Goal: Information Seeking & Learning: Learn about a topic

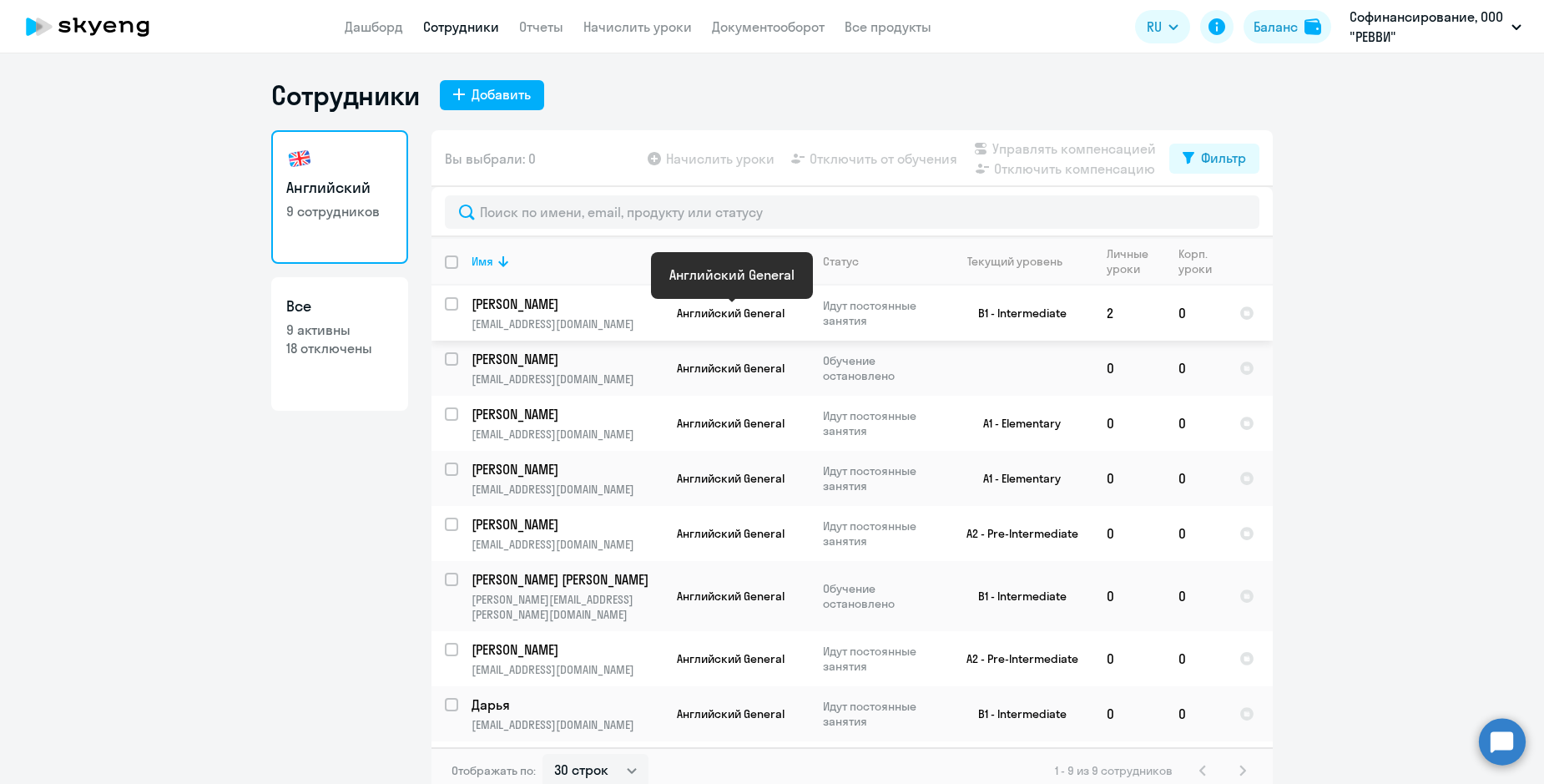
select select "30"
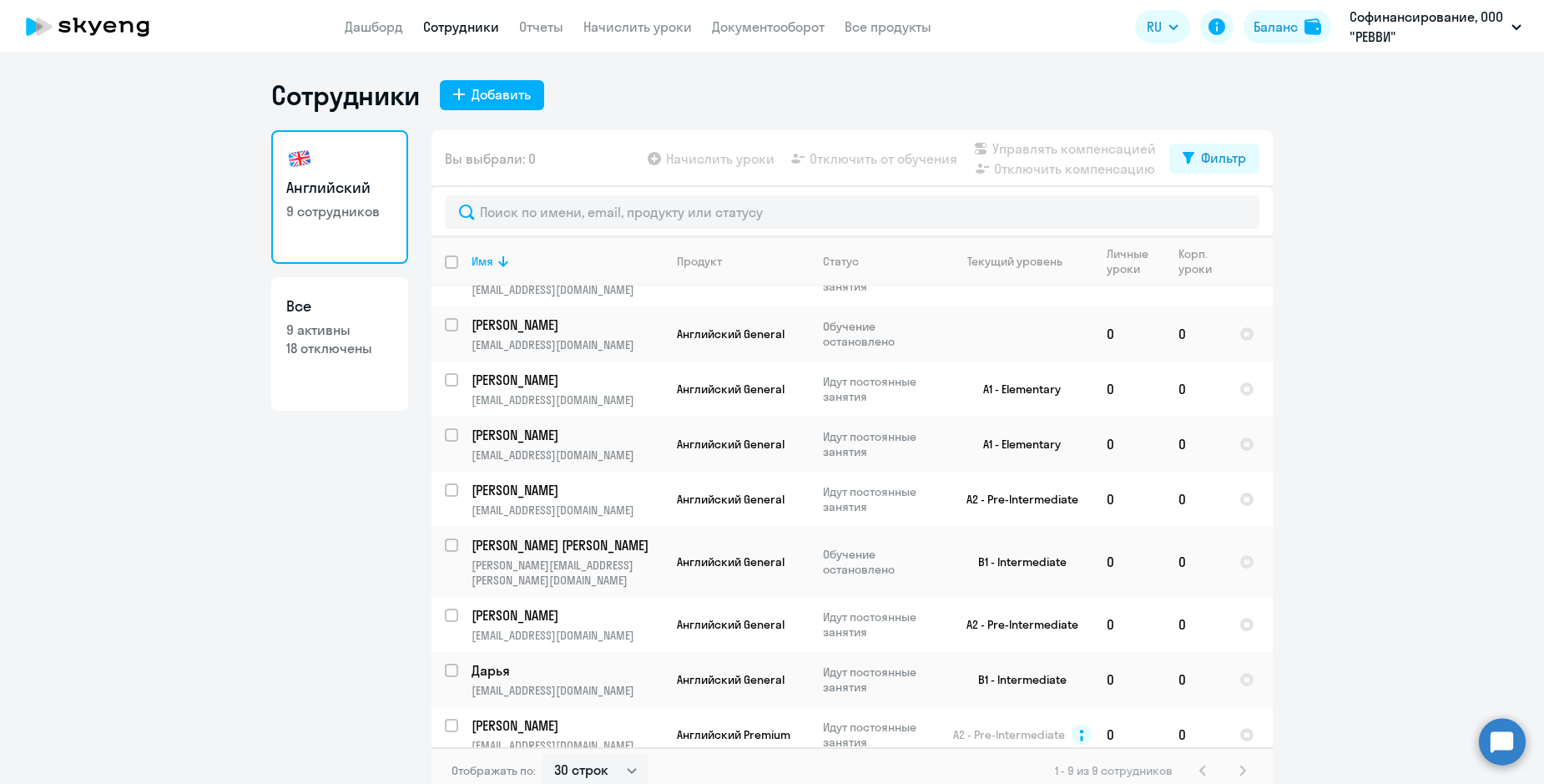
click at [352, 330] on p "9 активны" at bounding box center [340, 330] width 107 height 18
select select "30"
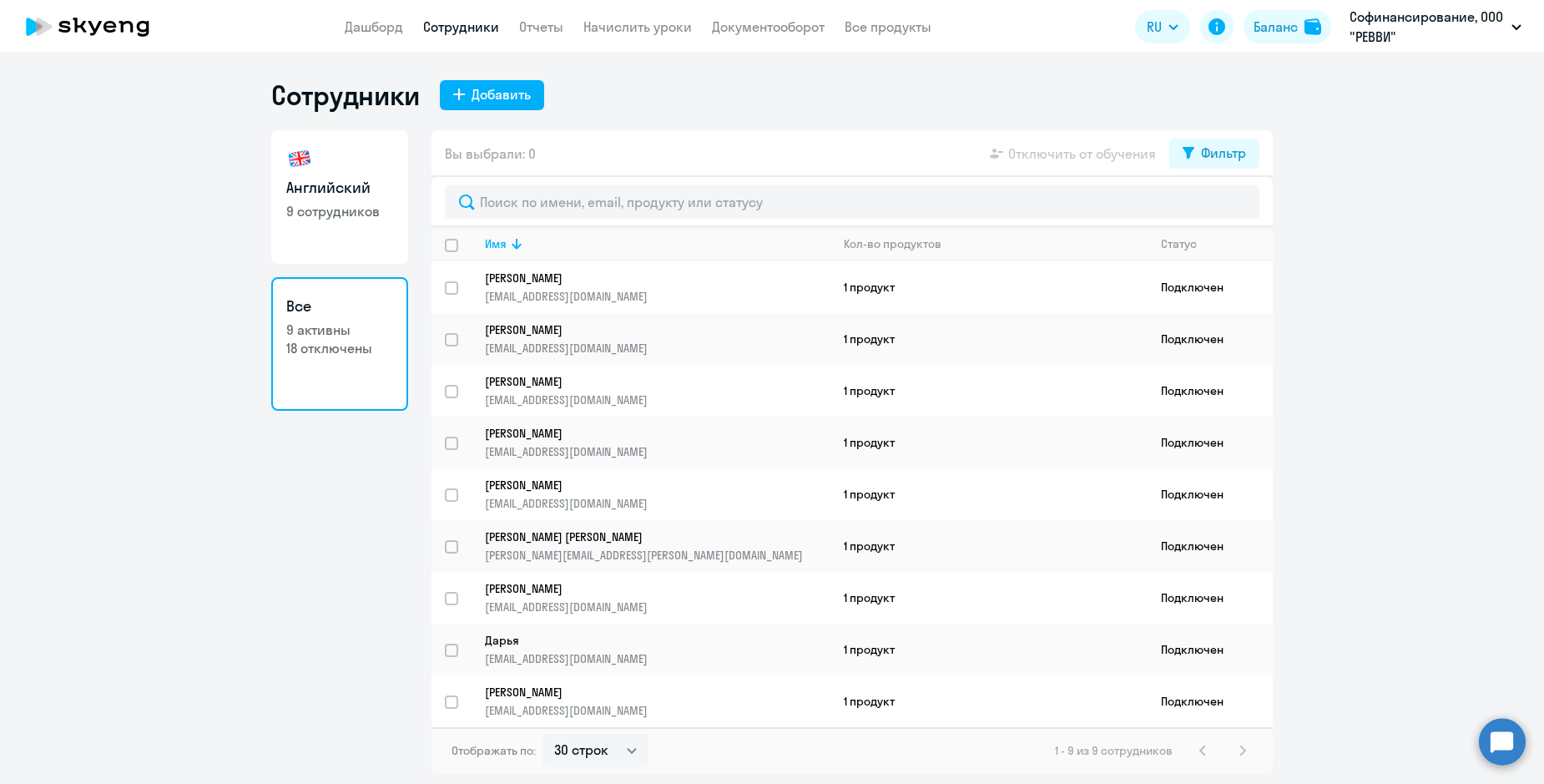
click at [342, 358] on link "Все 9 активны 18 отключены" at bounding box center [340, 343] width 137 height 133
click at [344, 355] on p "18 отключены" at bounding box center [340, 348] width 107 height 18
click at [344, 348] on p "18 отключены" at bounding box center [340, 348] width 107 height 18
click at [357, 191] on h3 "Английский" at bounding box center [340, 187] width 107 height 22
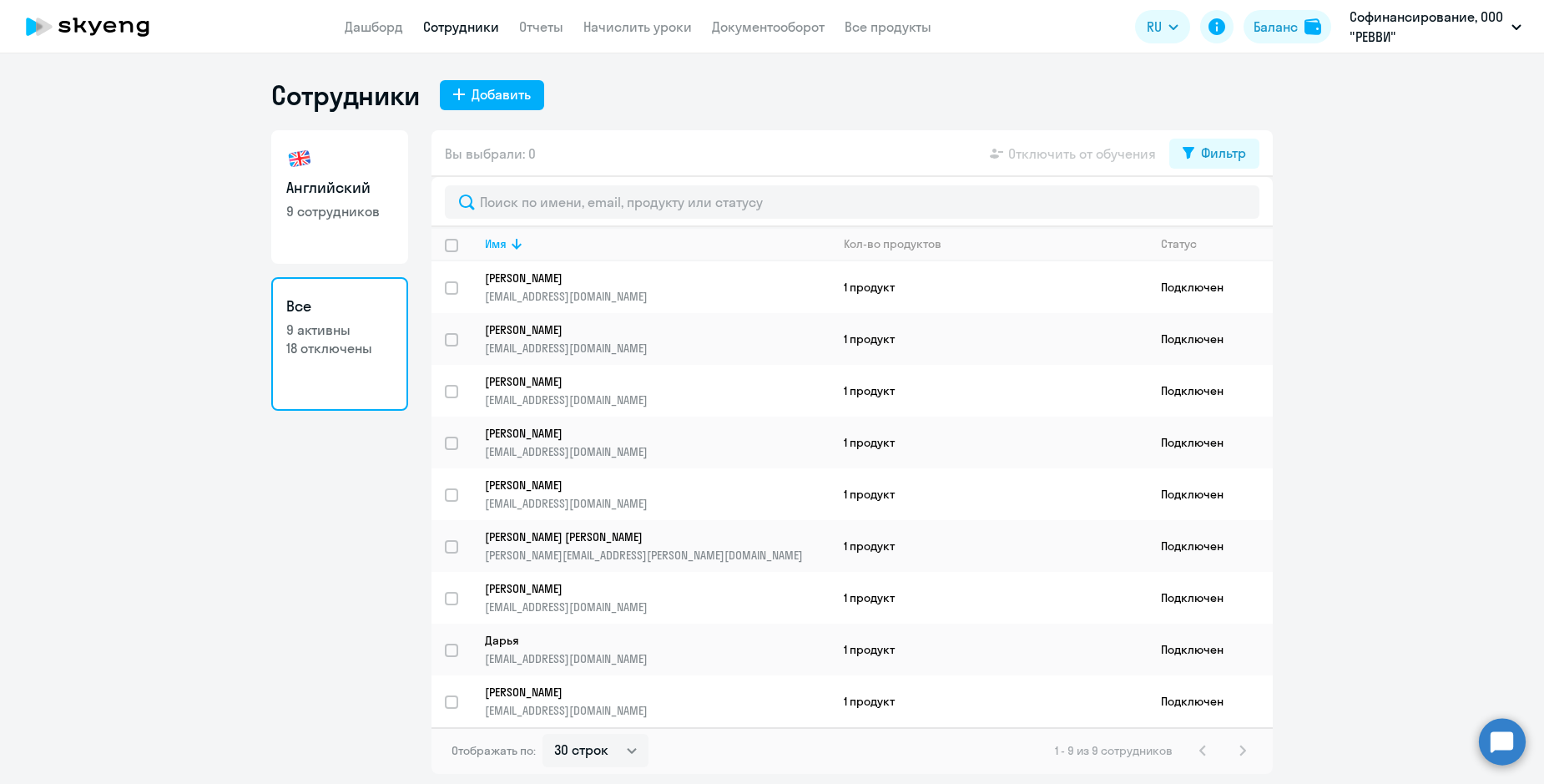
select select "30"
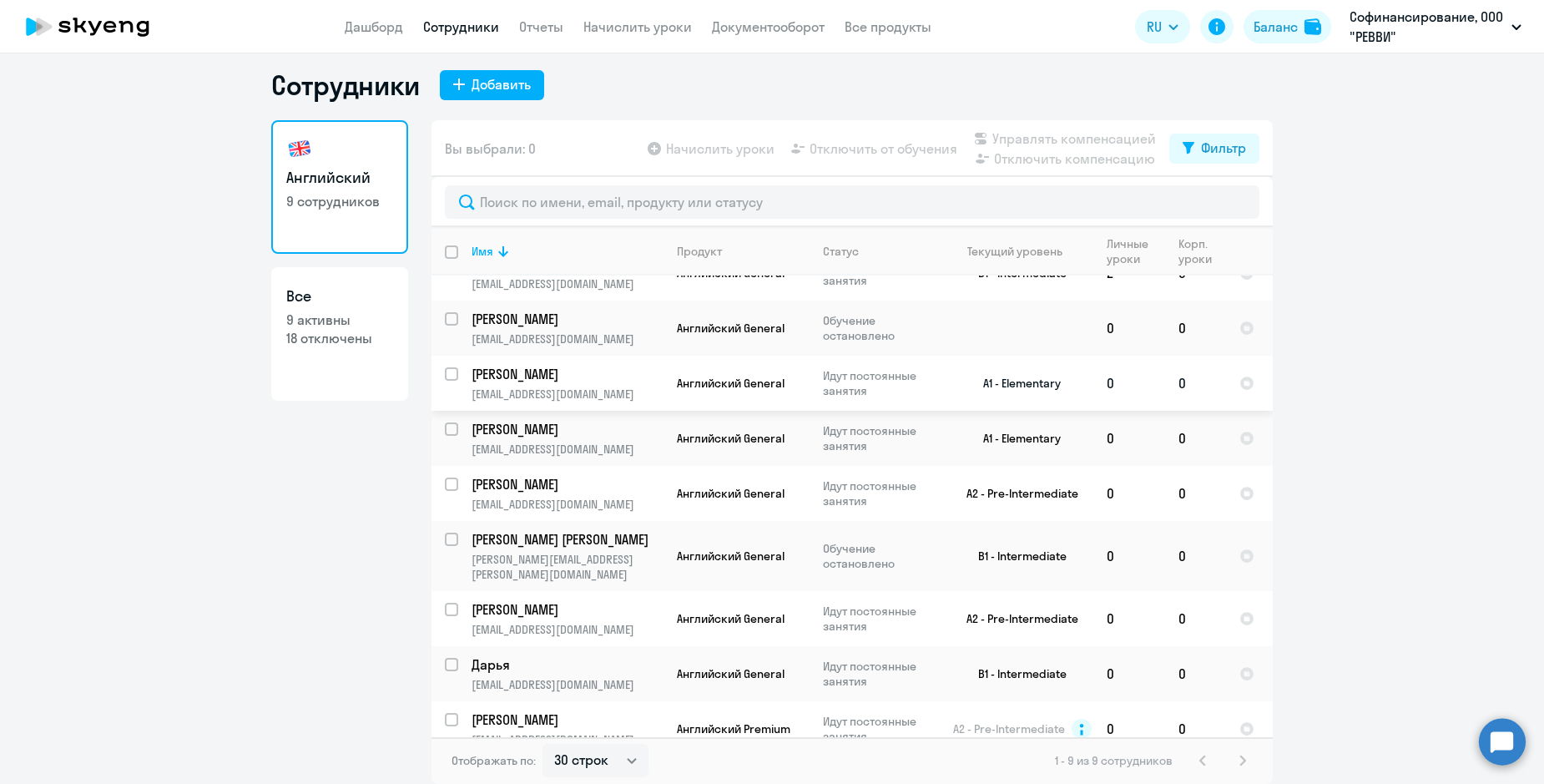
scroll to position [34, 0]
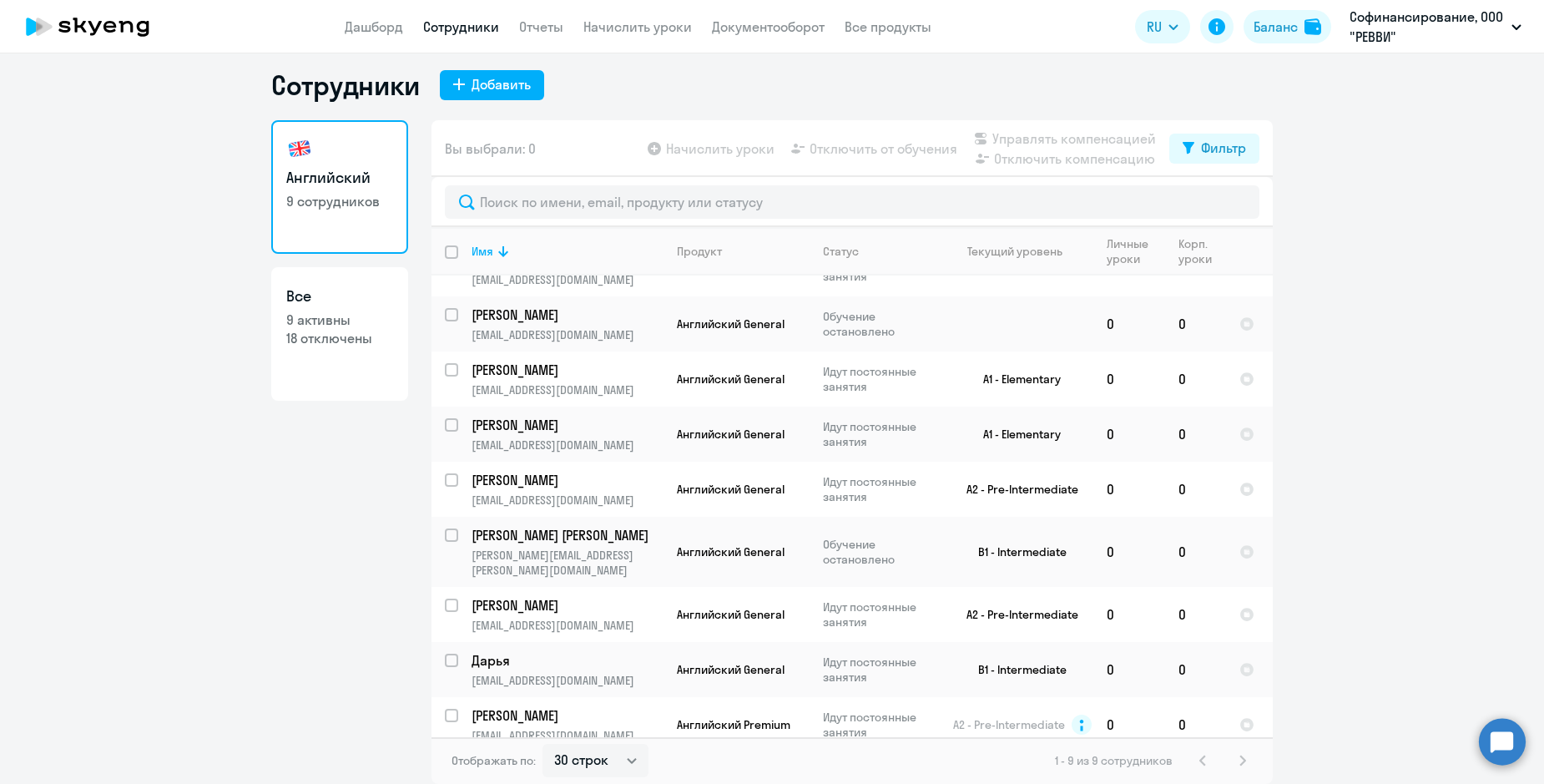
click at [360, 330] on p "18 отключены" at bounding box center [340, 338] width 107 height 18
select select "30"
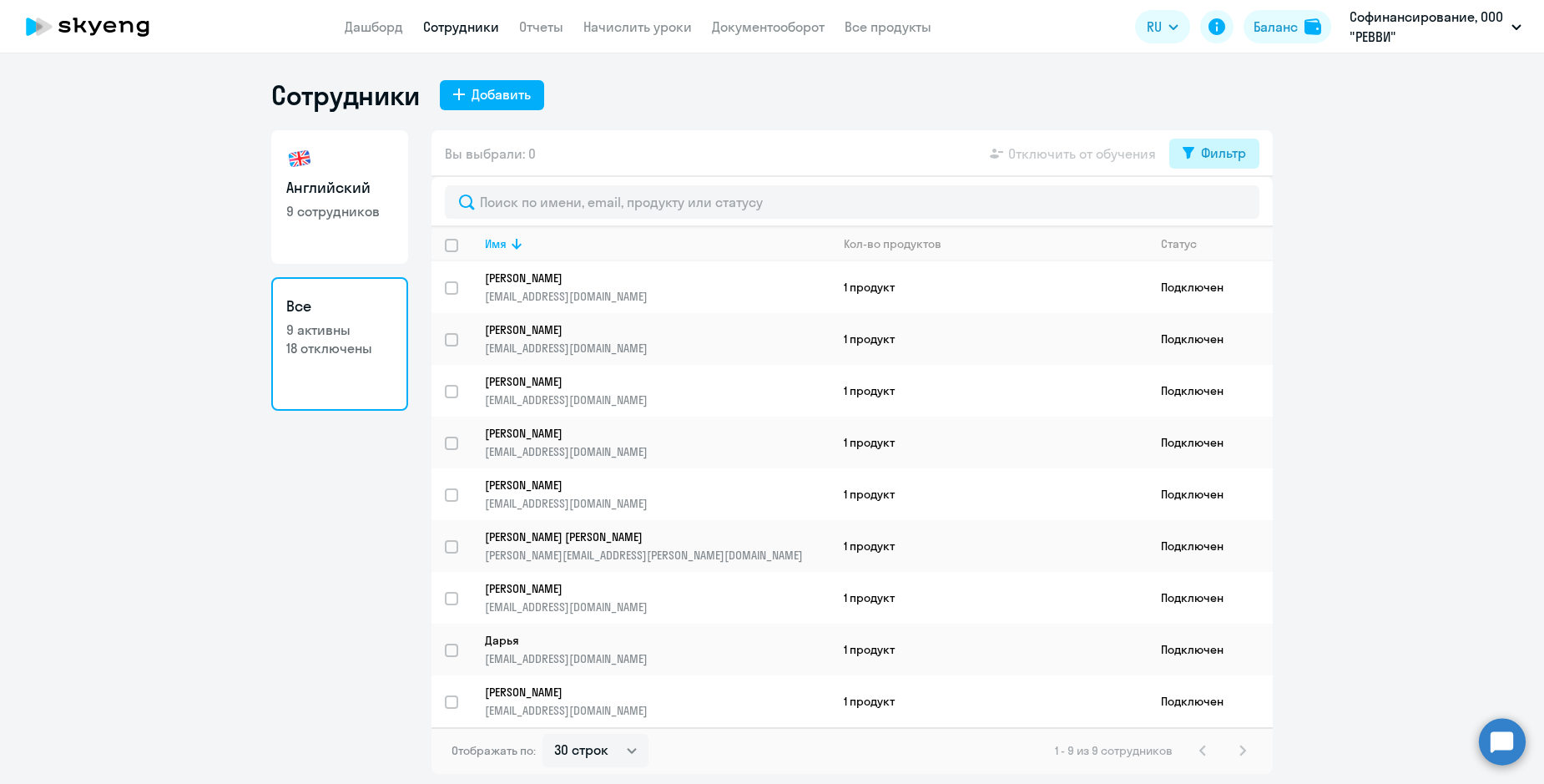
click at [1204, 152] on div "Фильтр" at bounding box center [1224, 152] width 45 height 20
click at [1242, 211] on span at bounding box center [1231, 207] width 28 height 17
click at [1218, 208] on input "checkbox" at bounding box center [1217, 207] width 1 height 1
checkbox input "true"
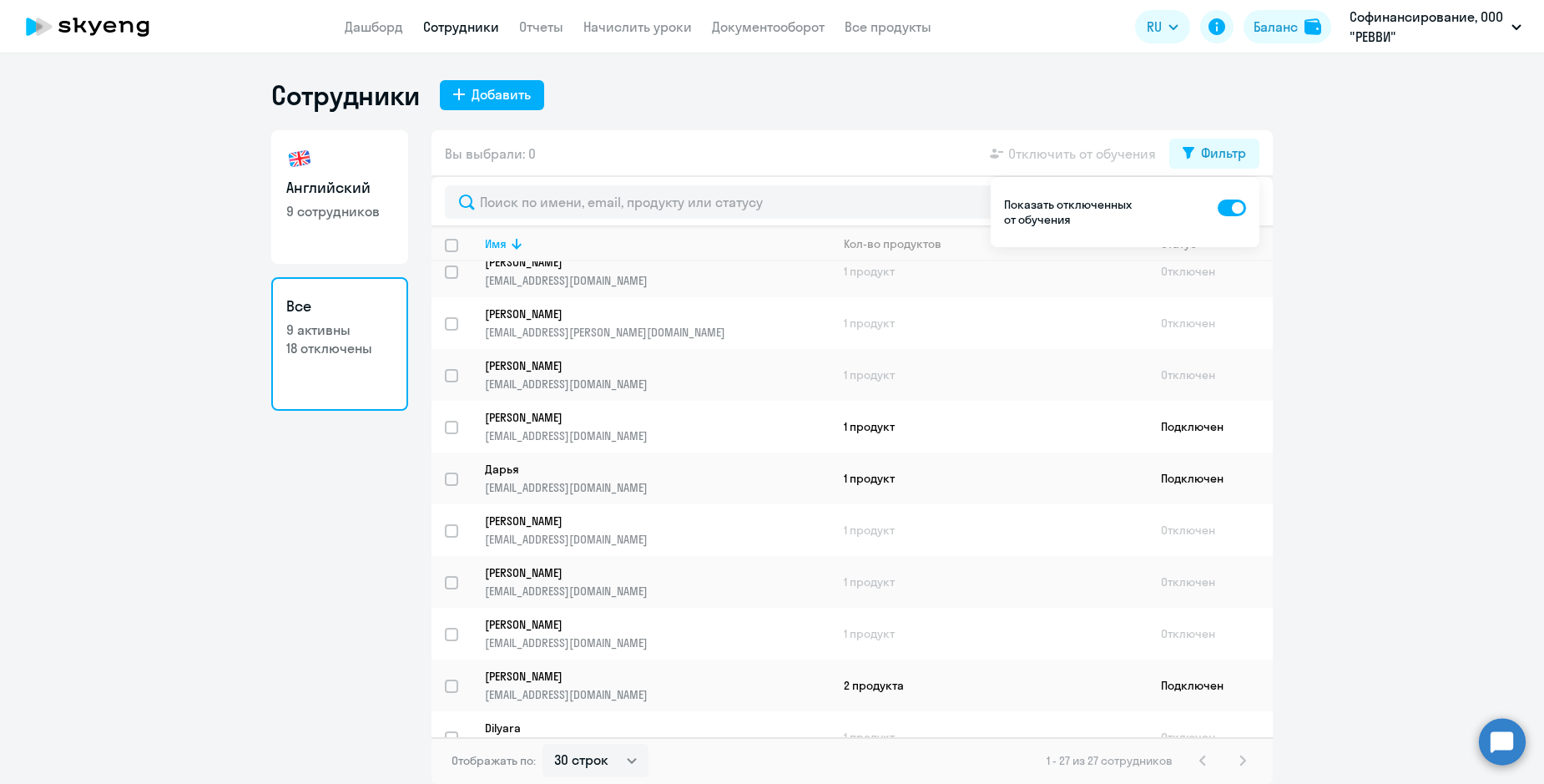
scroll to position [922, 0]
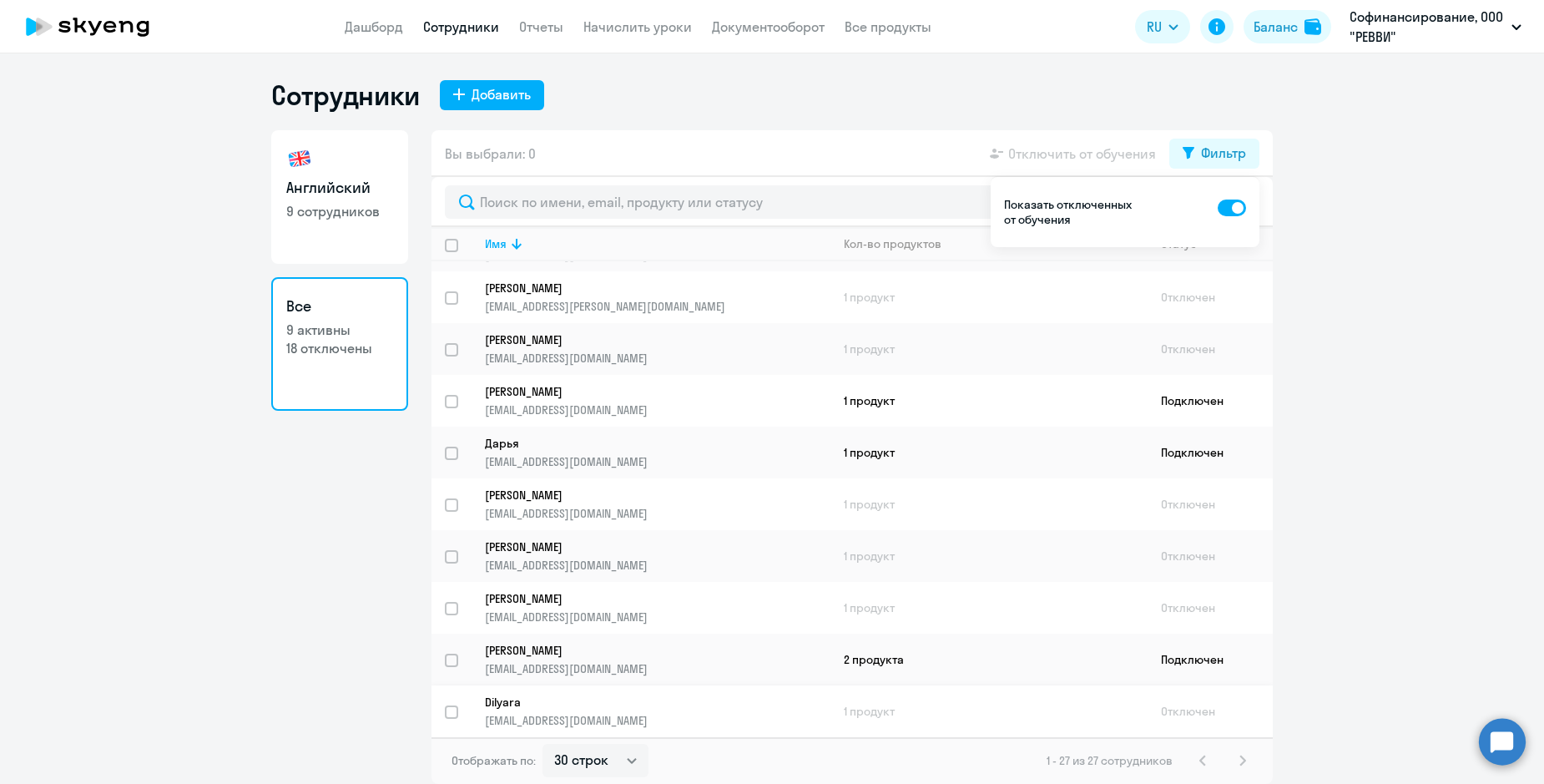
click at [961, 710] on td "1 продукт" at bounding box center [990, 710] width 317 height 51
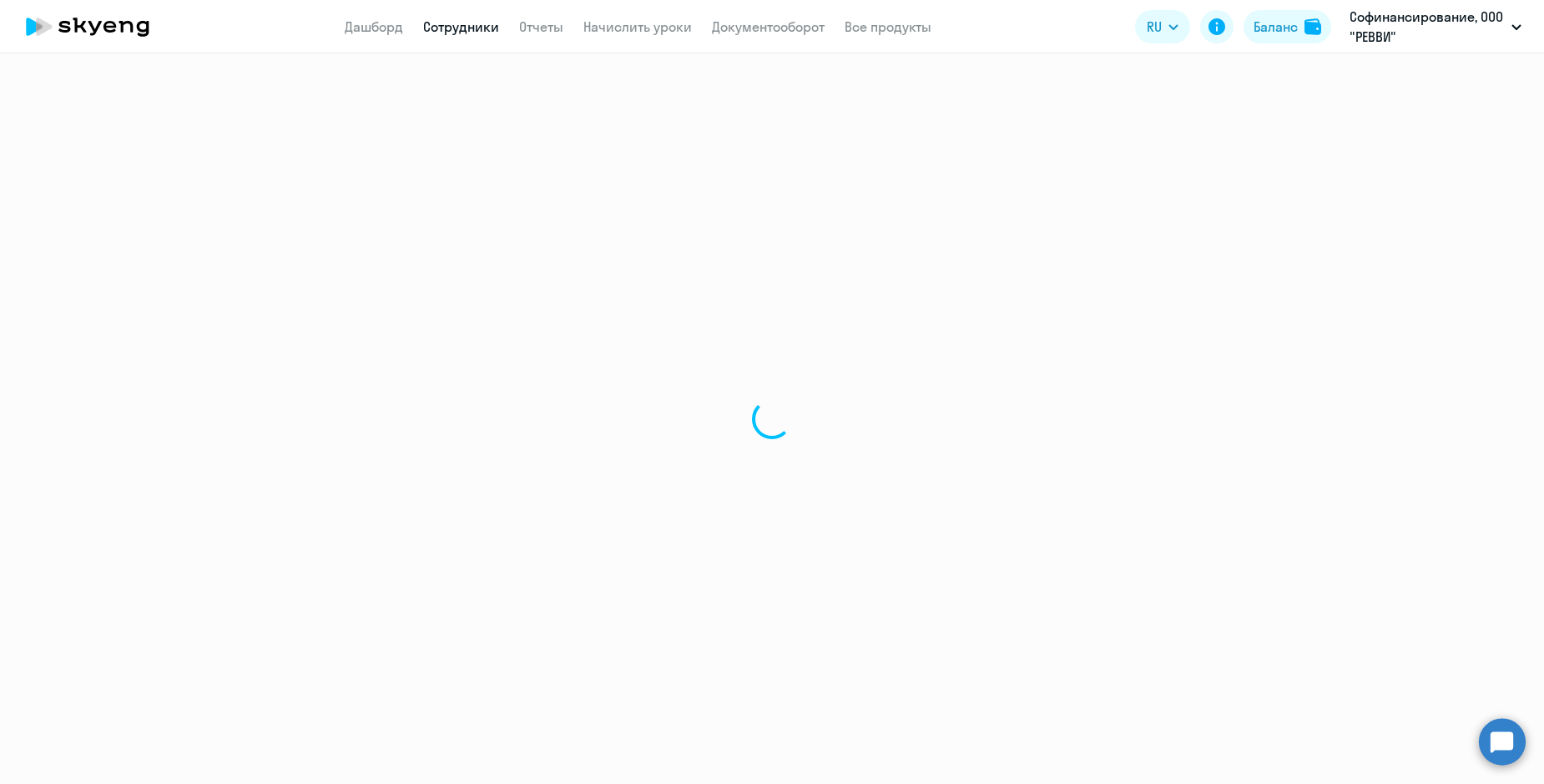
select select "english"
